Goal: Information Seeking & Learning: Learn about a topic

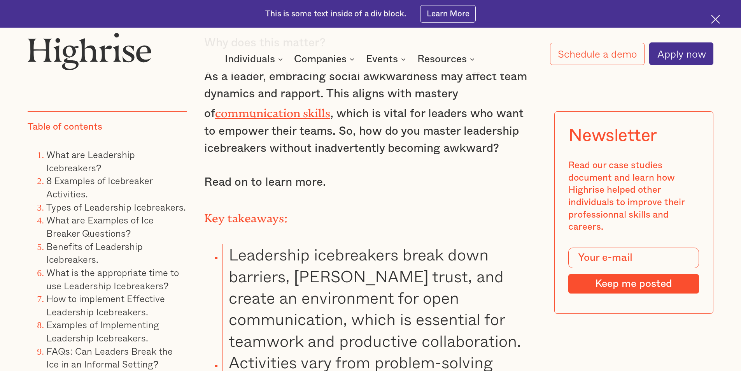
scroll to position [972, 0]
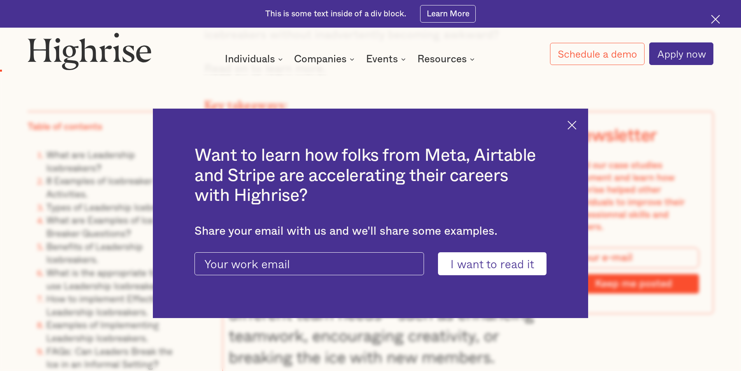
click at [567, 130] on div "Want to learn how folks from Meta, Airtable and Stripe are accelerating their c…" at bounding box center [370, 214] width 435 height 210
click at [571, 129] on div "Want to learn how folks from Meta, Airtable and Stripe are accelerating their c…" at bounding box center [370, 214] width 435 height 210
click at [573, 126] on img at bounding box center [571, 125] width 9 height 9
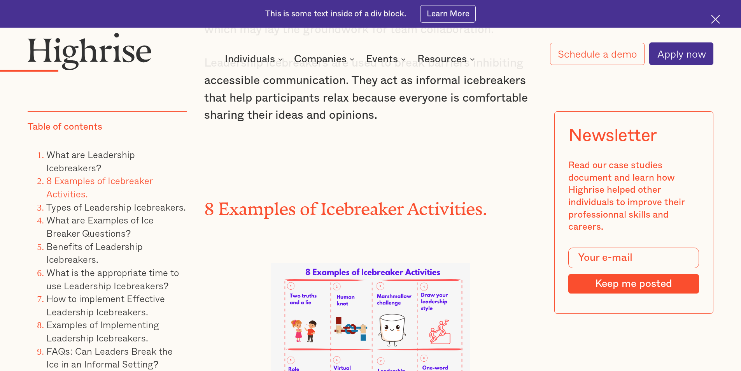
scroll to position [1984, 0]
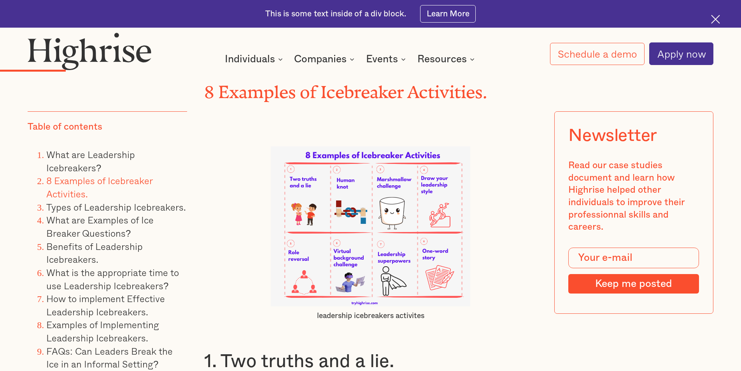
click at [392, 191] on img at bounding box center [371, 226] width 200 height 160
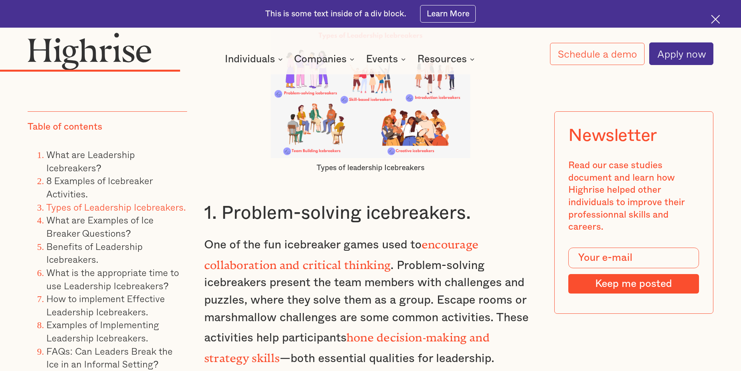
scroll to position [3812, 0]
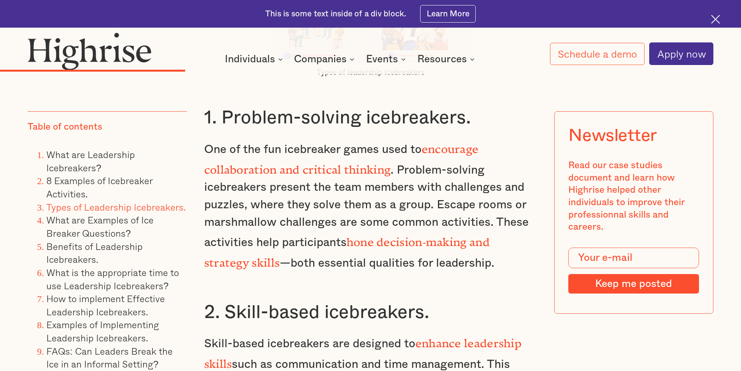
click at [388, 235] on strong "hone decision-making and strategy skills" at bounding box center [346, 249] width 285 height 28
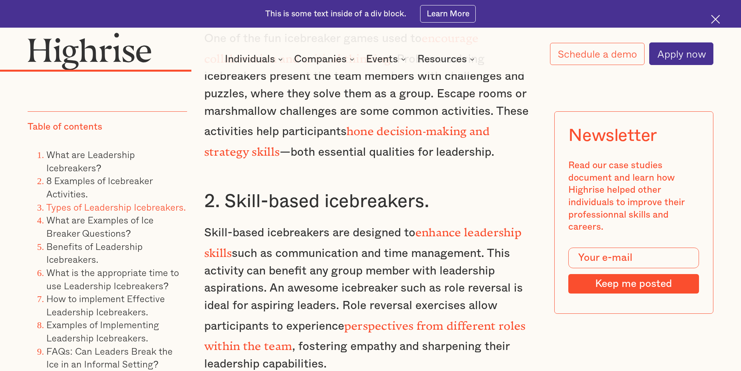
scroll to position [4006, 0]
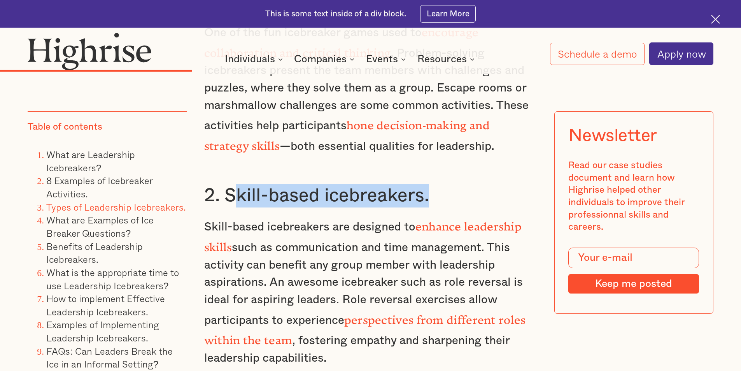
drag, startPoint x: 231, startPoint y: 180, endPoint x: 434, endPoint y: 178, distance: 202.7
click at [434, 184] on h3 "2. Skill-based icebreakers." at bounding box center [370, 195] width 333 height 23
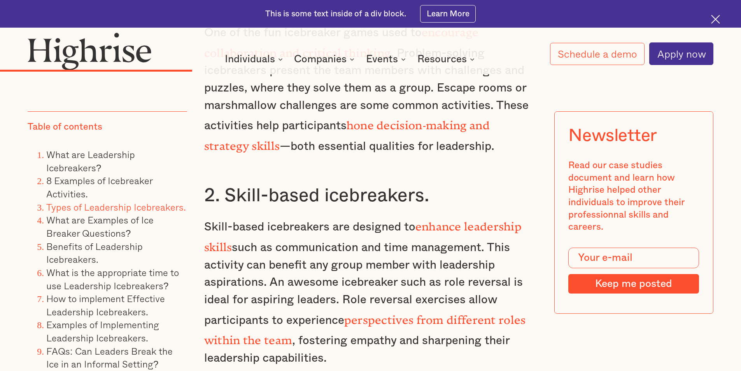
click at [215, 184] on h3 "2. Skill-based icebreakers." at bounding box center [370, 195] width 333 height 23
drag, startPoint x: 222, startPoint y: 173, endPoint x: 270, endPoint y: 178, distance: 48.1
click at [279, 184] on h3 "2. Skill-based icebreakers." at bounding box center [370, 195] width 333 height 23
click at [228, 184] on h3 "2. Skill-based icebreakers." at bounding box center [370, 195] width 333 height 23
click at [222, 184] on h3 "2. Skill-based icebreakers." at bounding box center [370, 195] width 333 height 23
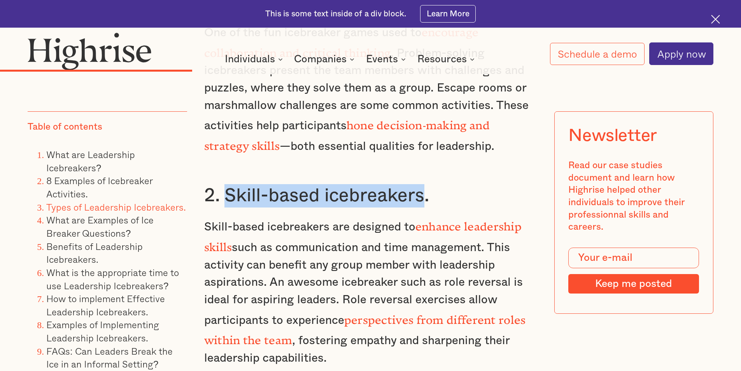
drag, startPoint x: 224, startPoint y: 179, endPoint x: 420, endPoint y: 183, distance: 196.1
click at [420, 184] on h3 "2. Skill-based icebreakers." at bounding box center [370, 195] width 333 height 23
